Goal: Task Accomplishment & Management: Manage account settings

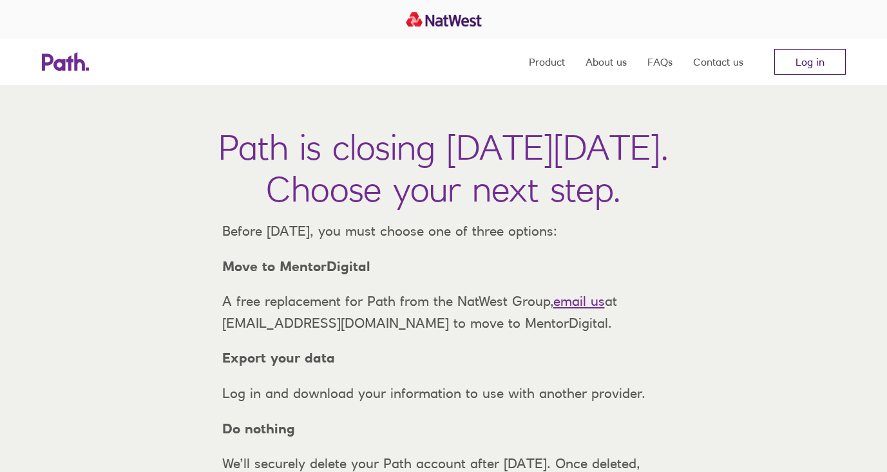
click at [816, 52] on link "Log in" at bounding box center [809, 62] width 71 height 26
click at [823, 60] on link "Log in" at bounding box center [809, 62] width 71 height 26
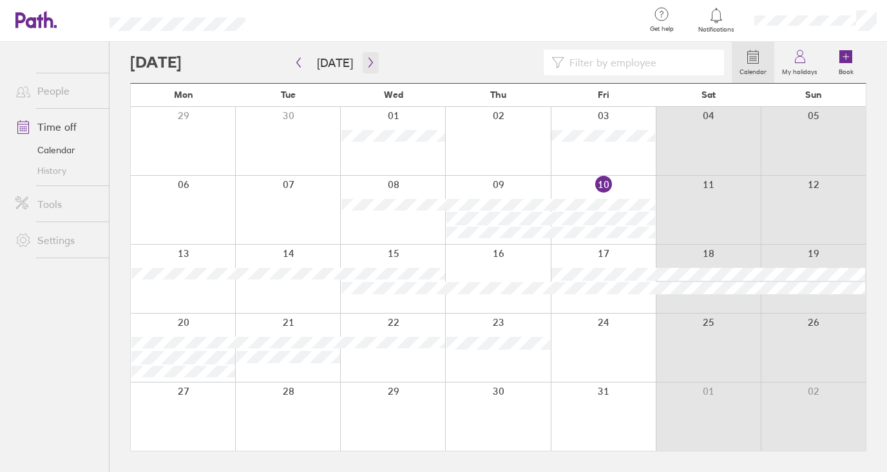
click at [366, 59] on icon "button" at bounding box center [371, 62] width 10 height 10
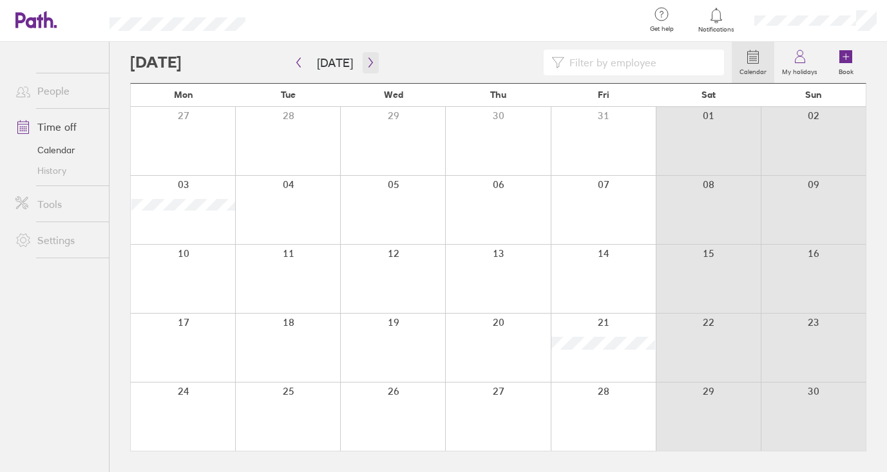
click at [366, 59] on icon "button" at bounding box center [371, 62] width 10 height 10
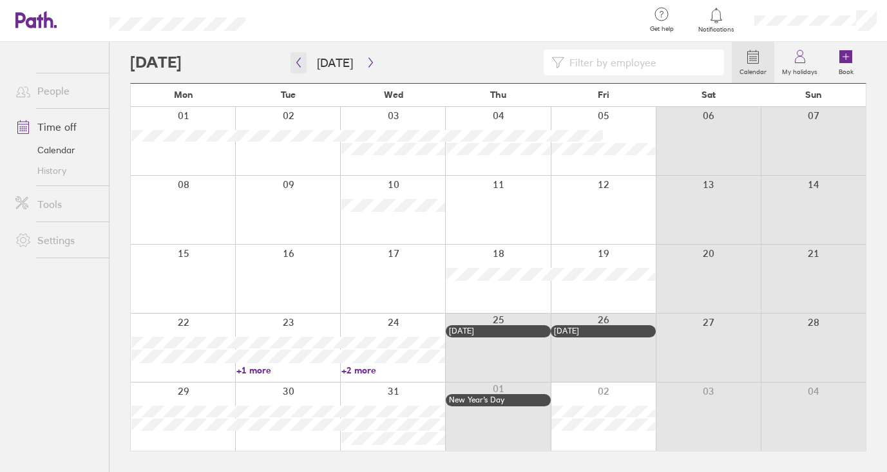
click at [305, 60] on button "button" at bounding box center [298, 62] width 16 height 21
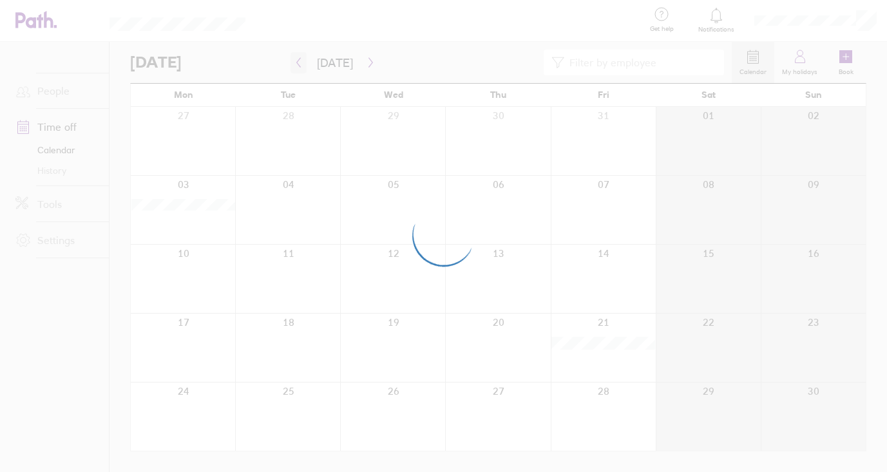
click at [305, 60] on div at bounding box center [443, 236] width 887 height 472
